Goal: Information Seeking & Learning: Learn about a topic

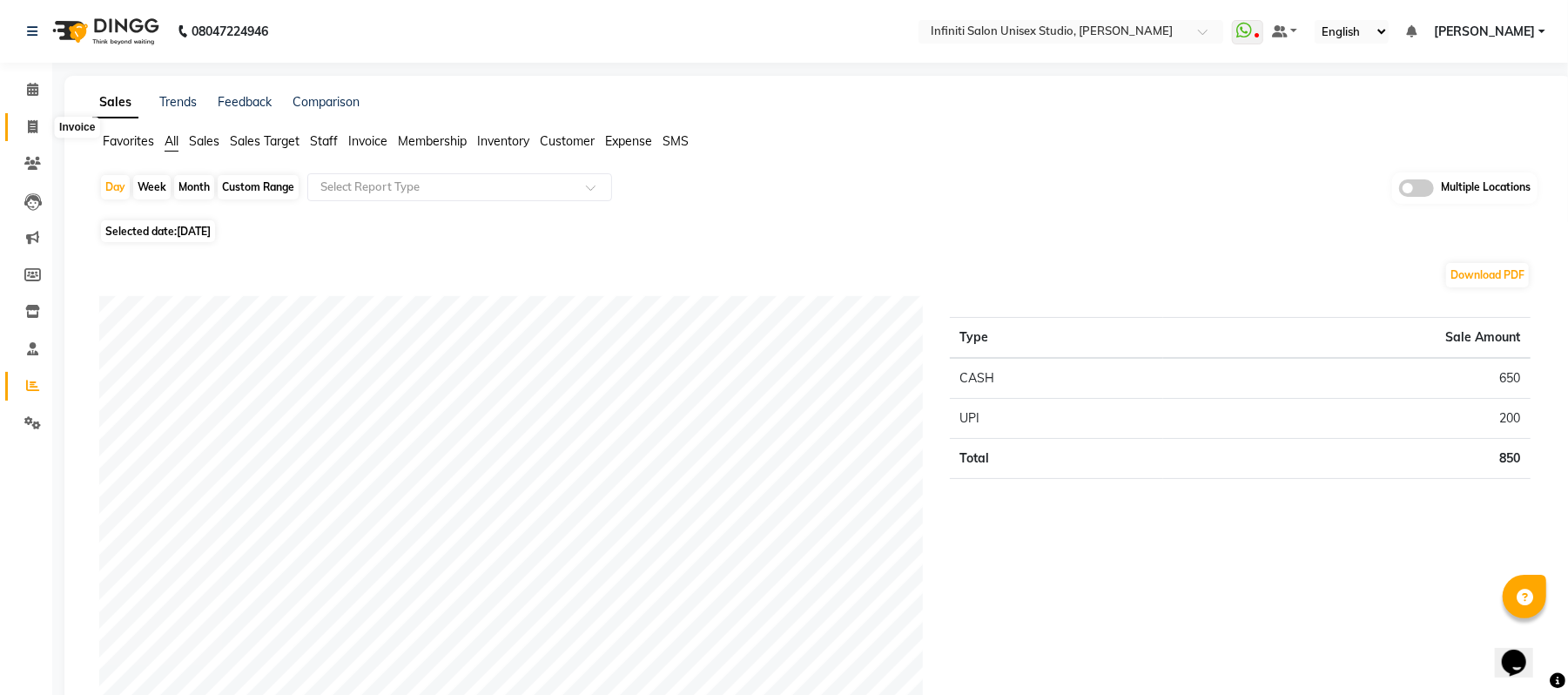
click at [28, 124] on icon at bounding box center [33, 127] width 9 height 13
select select "6511"
select select "service"
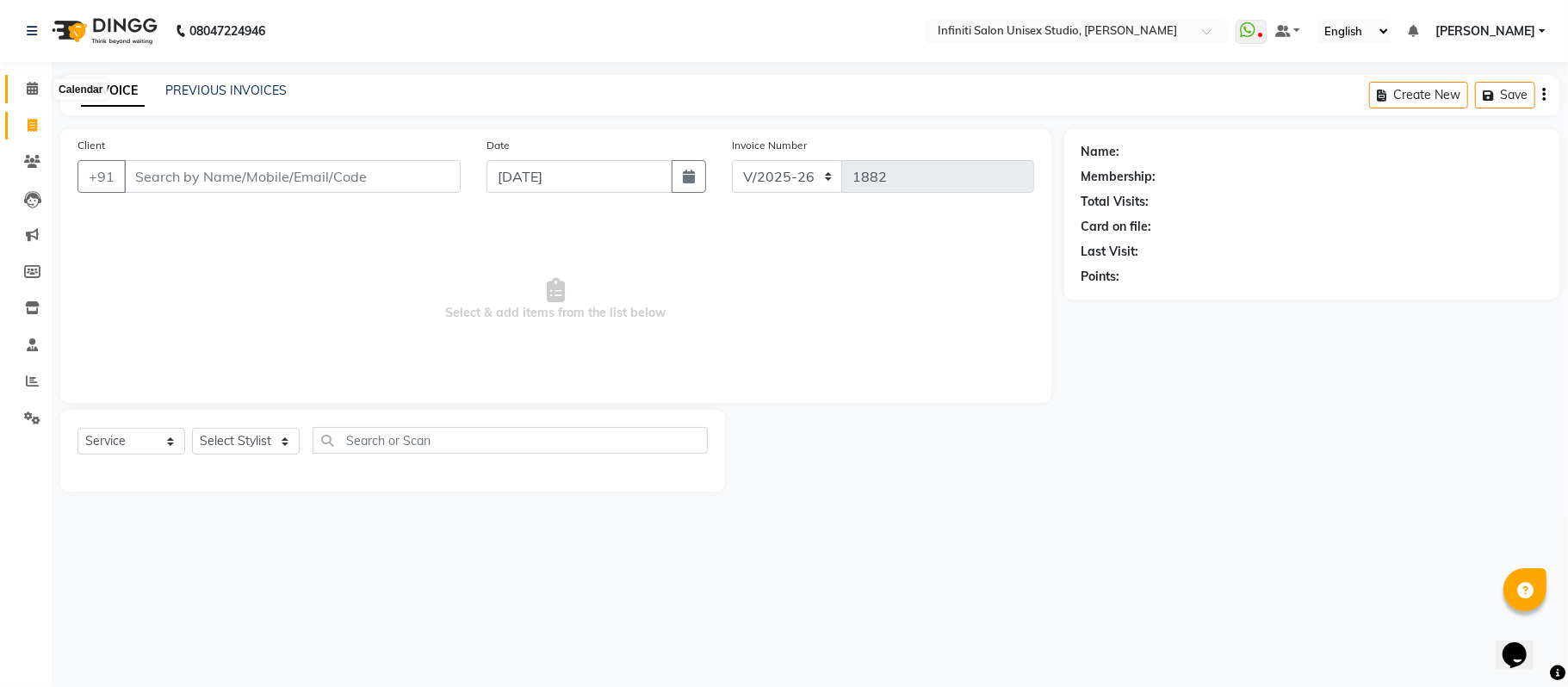
click at [32, 86] on icon at bounding box center [32, 88] width 11 height 13
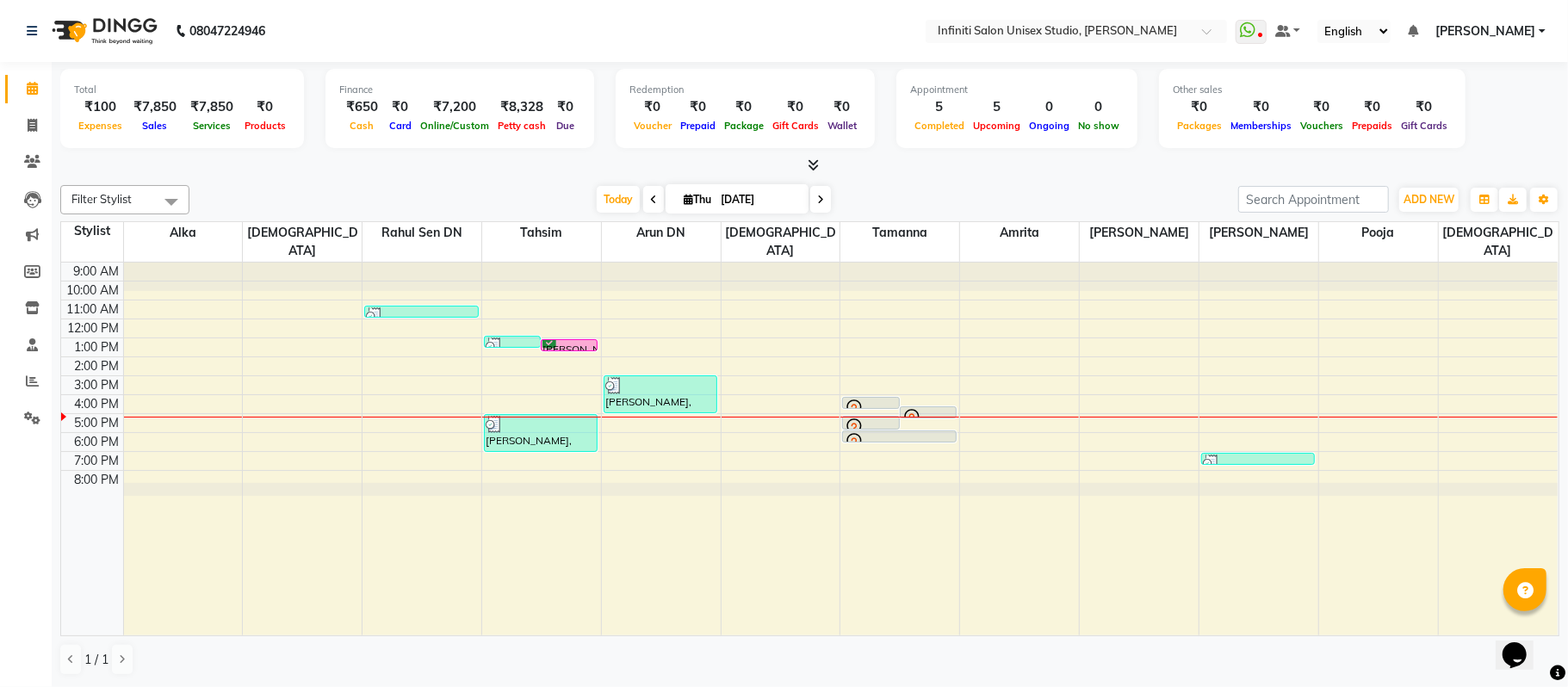
click at [697, 197] on span "Thu" at bounding box center [697, 199] width 36 height 13
select select "9"
select select "2025"
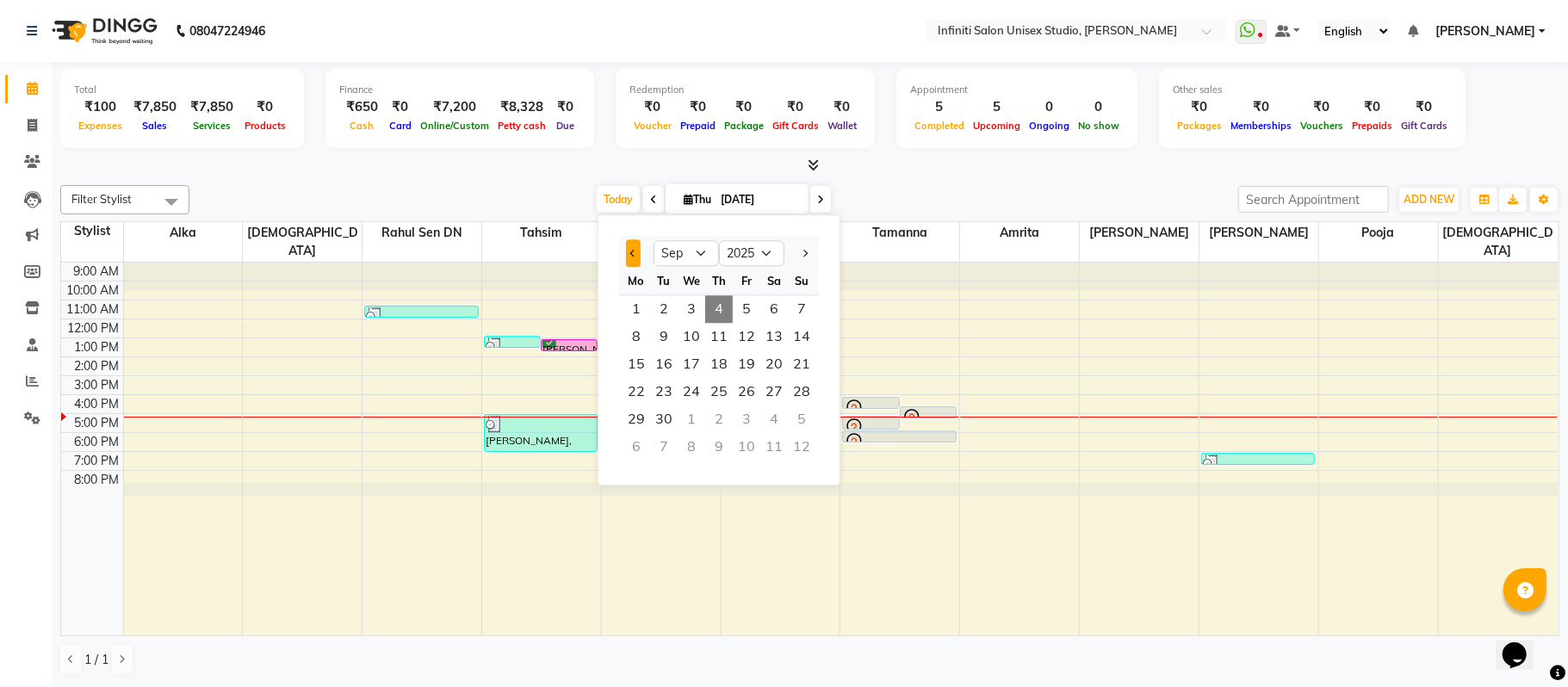
click at [631, 256] on button "Previous month" at bounding box center [633, 253] width 15 height 28
select select "8"
click at [645, 391] on span "18" at bounding box center [636, 392] width 28 height 28
type input "[DATE]"
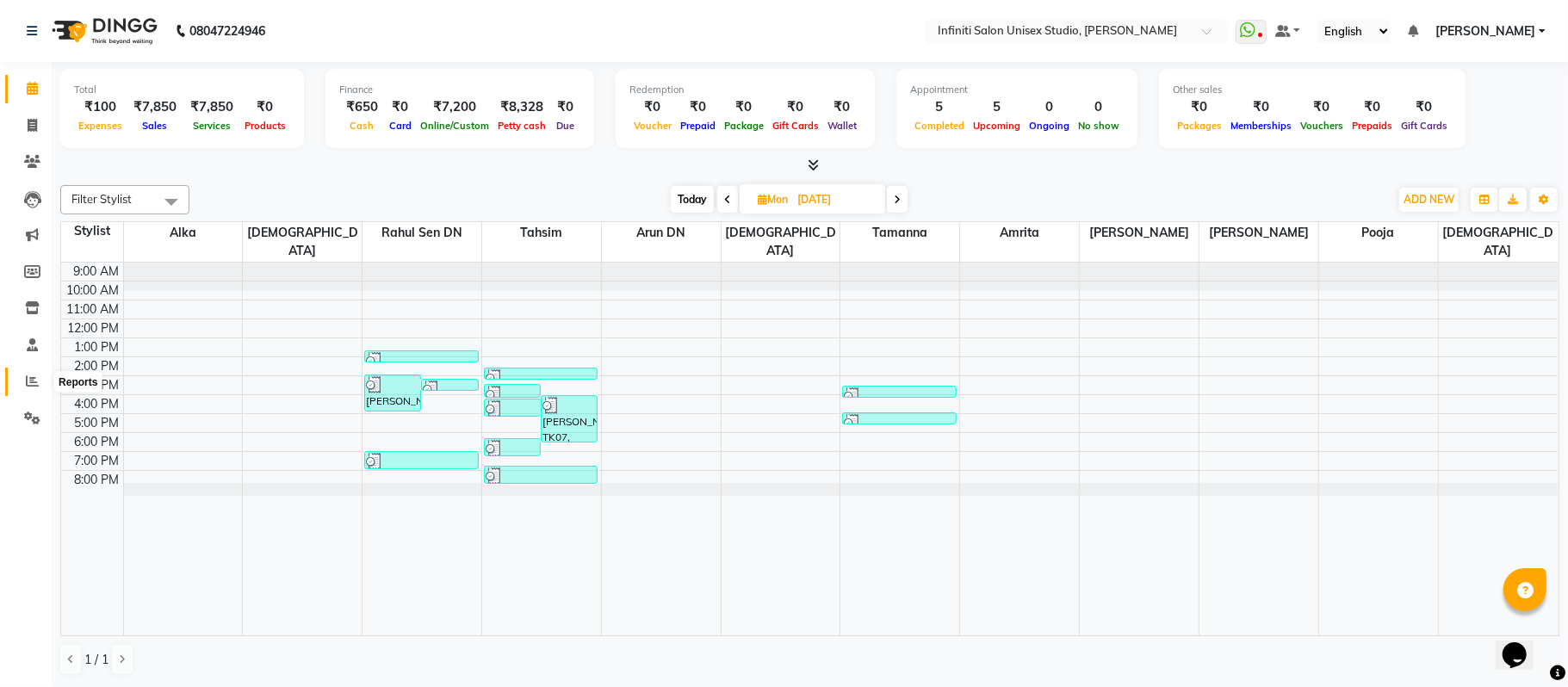
click at [29, 375] on icon at bounding box center [32, 381] width 13 height 13
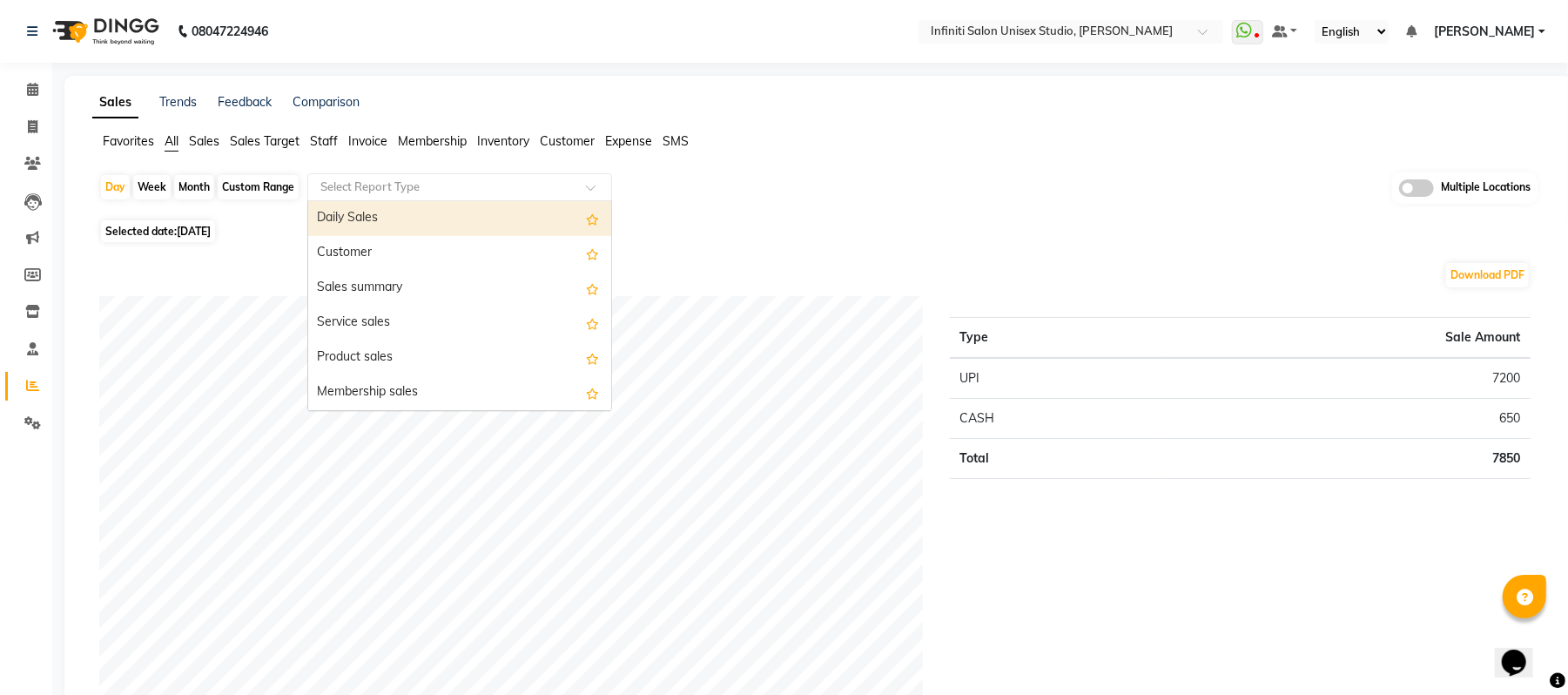
click at [363, 183] on input "text" at bounding box center [442, 187] width 250 height 18
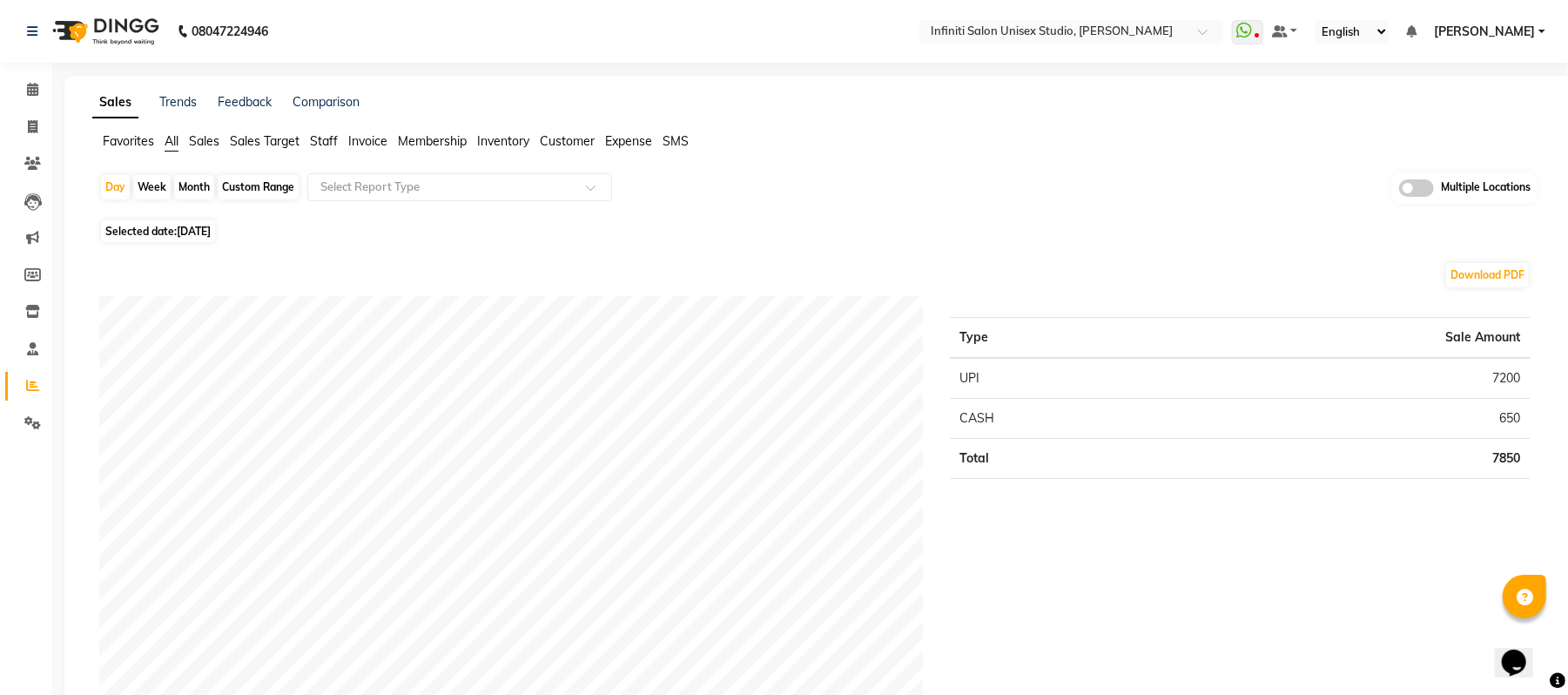
click at [322, 143] on span "Staff" at bounding box center [324, 141] width 28 height 16
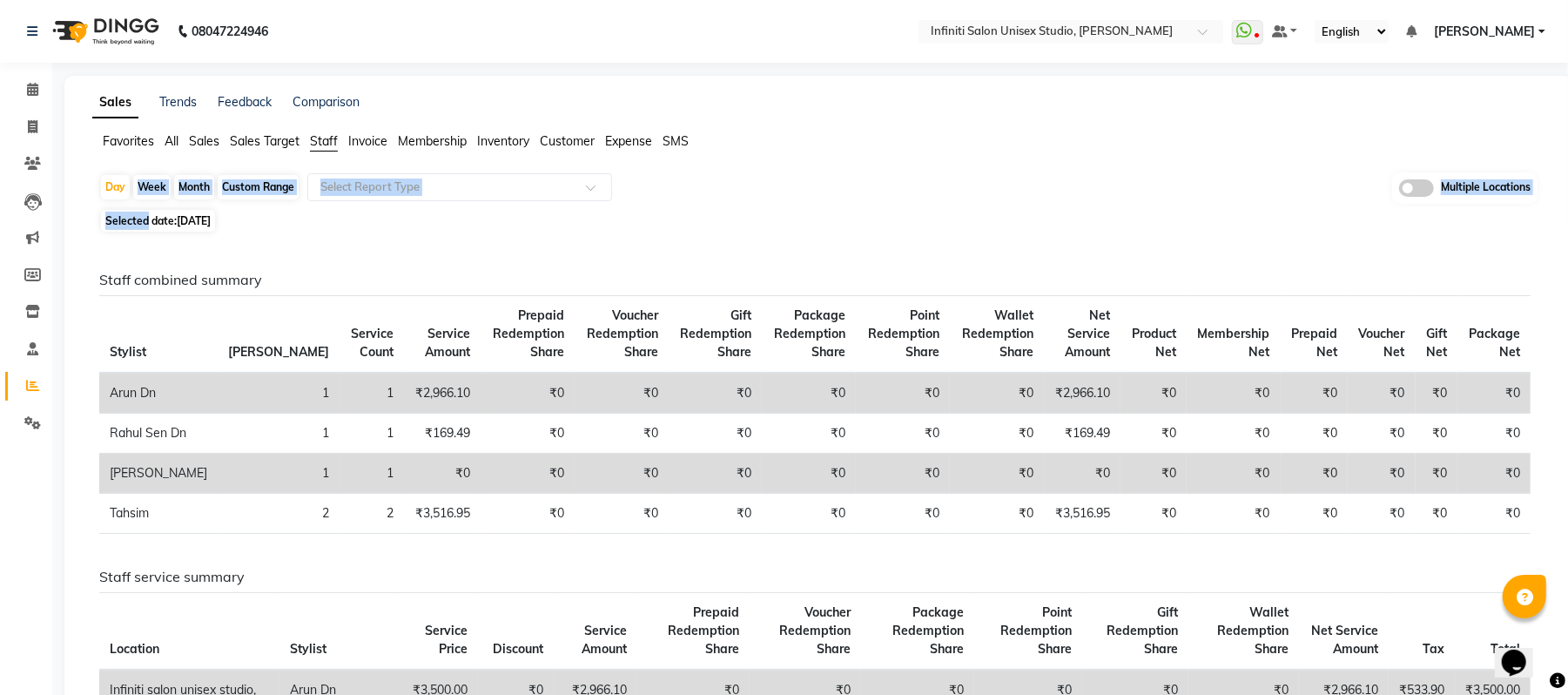
drag, startPoint x: 118, startPoint y: 189, endPoint x: 144, endPoint y: 228, distance: 46.9
click at [144, 228] on div "Day Week Month Custom Range Select Report Type Multiple Locations Selected date…" at bounding box center [818, 614] width 1453 height 884
click at [144, 228] on span "Selected date: [DATE]" at bounding box center [158, 220] width 114 height 22
select select "9"
select select "2025"
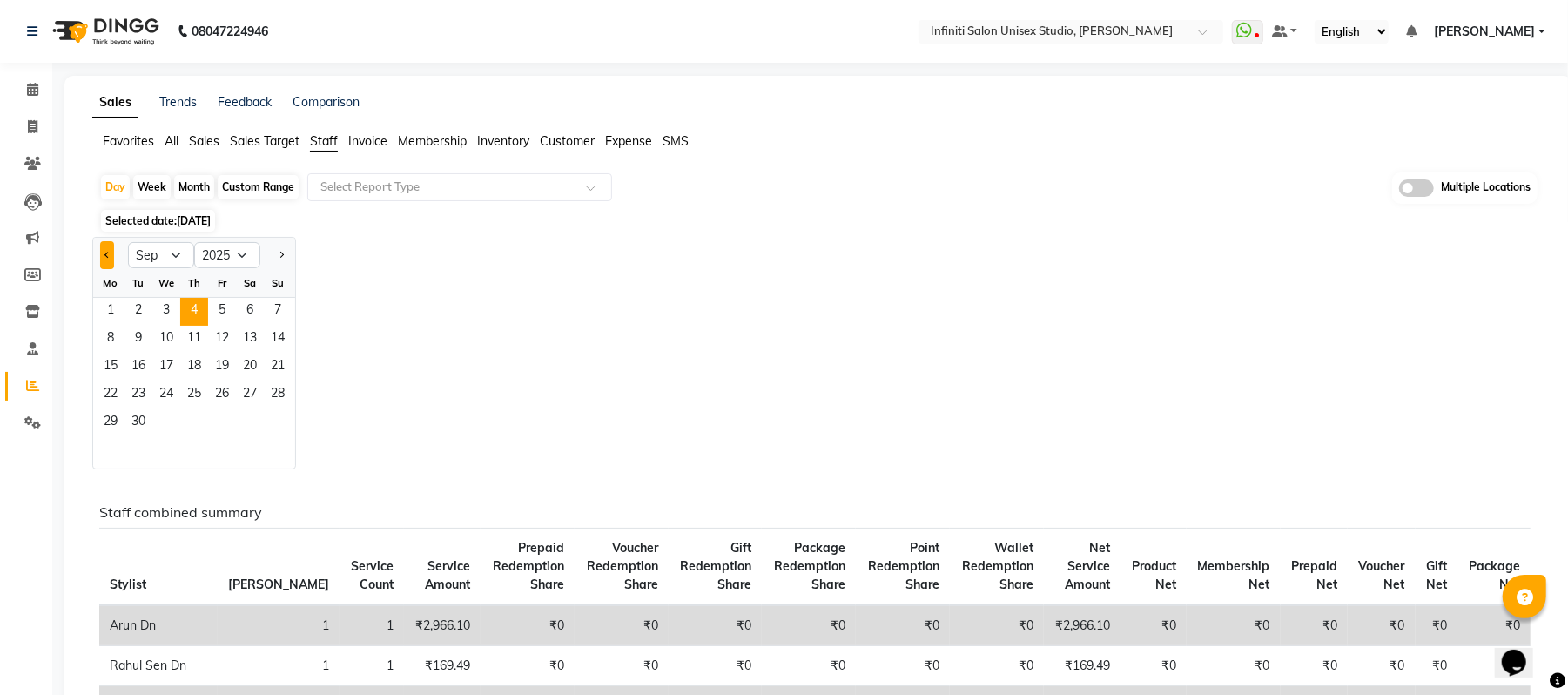
click at [108, 260] on button "Previous month" at bounding box center [107, 255] width 14 height 28
select select "8"
click at [112, 395] on span "18" at bounding box center [111, 396] width 28 height 28
